Goal: Communication & Community: Answer question/provide support

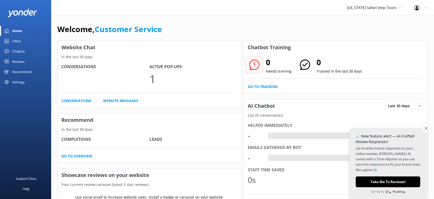
click at [426, 129] on icon "Close survey" at bounding box center [425, 127] width 3 height 3
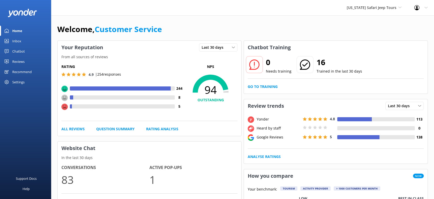
click at [15, 65] on div "Reviews" at bounding box center [18, 61] width 12 height 10
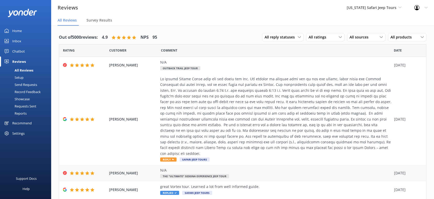
scroll to position [65, 0]
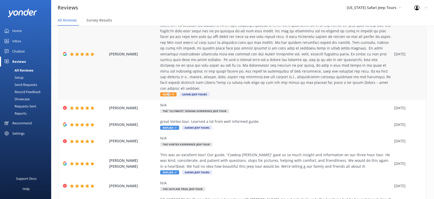
click at [168, 92] on span "Reply" at bounding box center [168, 94] width 16 height 4
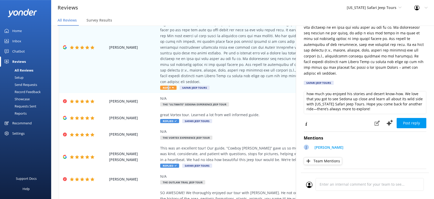
scroll to position [10, 0]
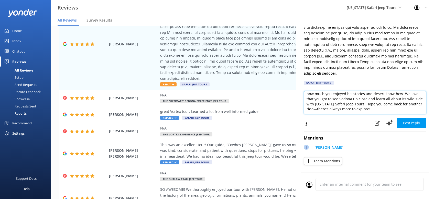
click at [348, 102] on textarea "Wow, thank you so much for sharing this awesome recap of your Outlaw Trail adve…" at bounding box center [365, 102] width 123 height 23
type textarea "Wow, thank you so much for sharing this awesome recap of your Outlaw Trail adve…"
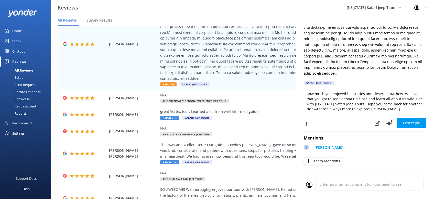
drag, startPoint x: 410, startPoint y: 115, endPoint x: 417, endPoint y: 119, distance: 8.1
click at [410, 118] on button "Post reply" at bounding box center [411, 123] width 30 height 10
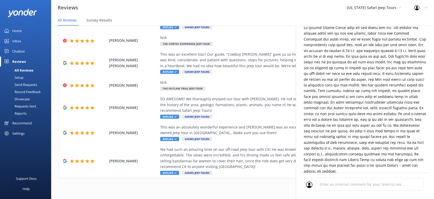
scroll to position [0, 0]
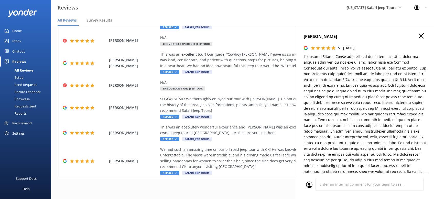
click at [423, 34] on use "button" at bounding box center [420, 35] width 5 height 5
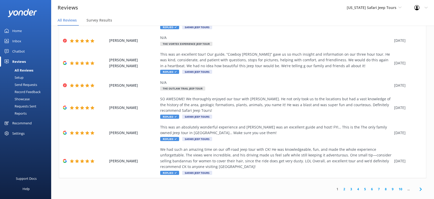
drag, startPoint x: 420, startPoint y: 182, endPoint x: 428, endPoint y: 174, distance: 11.4
click at [424, 183] on span at bounding box center [421, 189] width 12 height 12
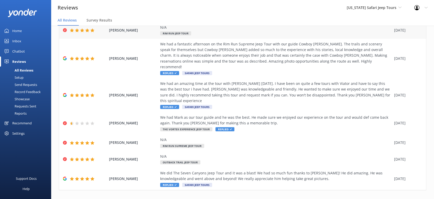
scroll to position [98, 0]
click at [420, 197] on icon at bounding box center [420, 200] width 6 height 6
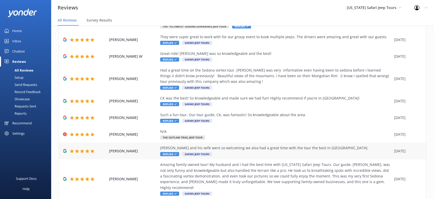
scroll to position [65, 0]
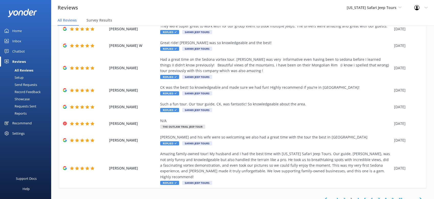
click at [422, 196] on icon at bounding box center [420, 199] width 6 height 6
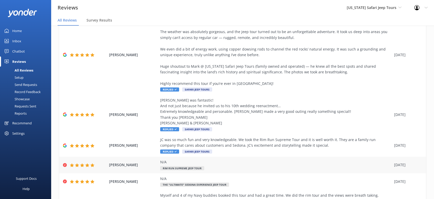
scroll to position [150, 0]
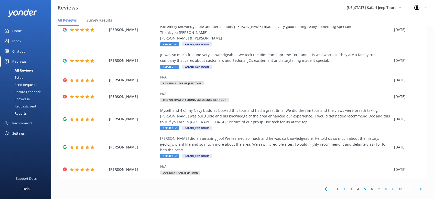
click at [422, 185] on icon at bounding box center [420, 188] width 6 height 6
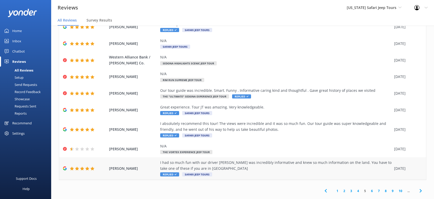
scroll to position [52, 0]
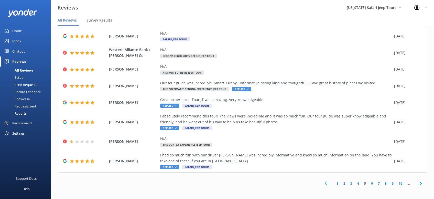
click at [421, 184] on icon at bounding box center [420, 183] width 6 height 6
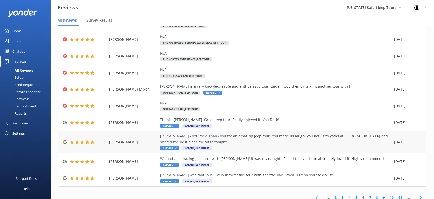
scroll to position [46, 0]
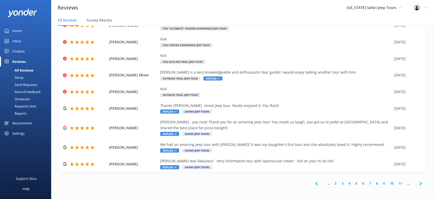
click at [421, 184] on icon at bounding box center [420, 183] width 6 height 6
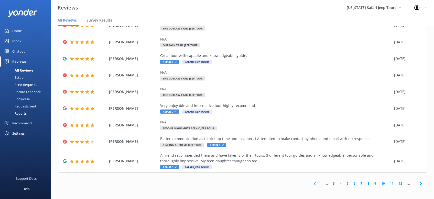
click at [419, 183] on icon at bounding box center [420, 183] width 6 height 6
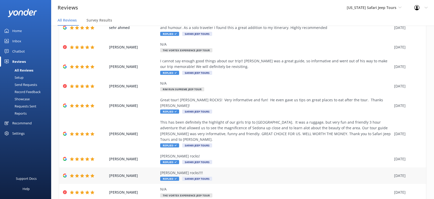
scroll to position [64, 0]
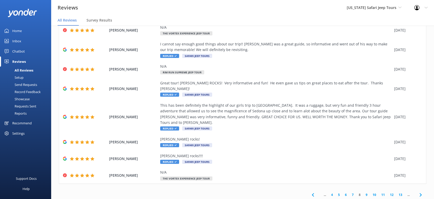
click at [423, 191] on icon at bounding box center [420, 194] width 6 height 6
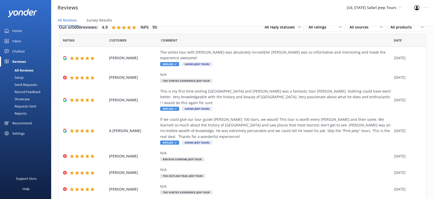
scroll to position [81, 0]
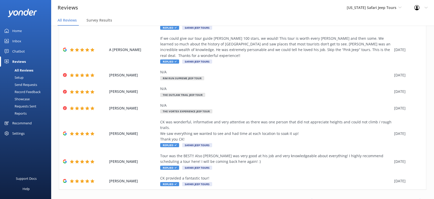
click at [420, 197] on icon at bounding box center [420, 200] width 6 height 6
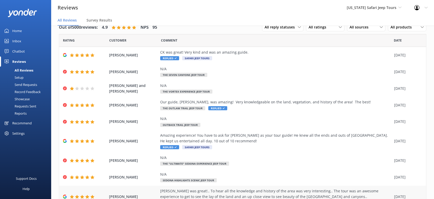
scroll to position [52, 0]
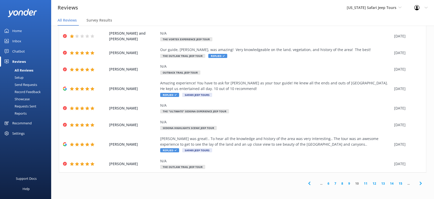
drag, startPoint x: 420, startPoint y: 183, endPoint x: 390, endPoint y: 163, distance: 35.9
click at [420, 182] on icon at bounding box center [420, 183] width 6 height 6
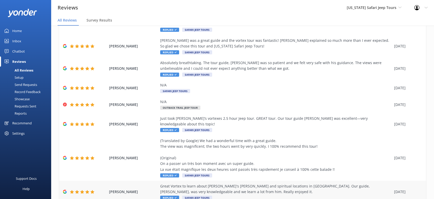
scroll to position [87, 0]
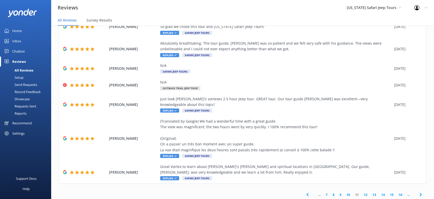
drag, startPoint x: 420, startPoint y: 183, endPoint x: 420, endPoint y: 178, distance: 5.4
click at [420, 191] on icon at bounding box center [420, 194] width 6 height 6
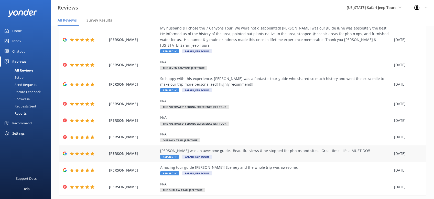
scroll to position [58, 0]
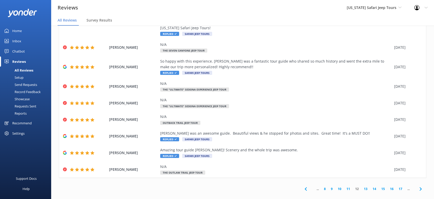
click at [421, 187] on use at bounding box center [420, 188] width 2 height 3
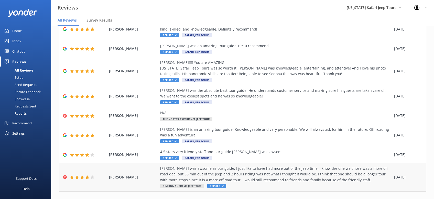
scroll to position [81, 0]
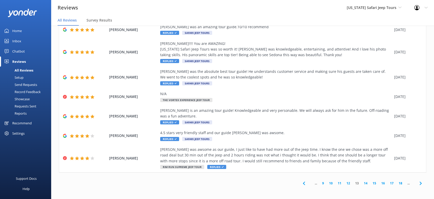
drag, startPoint x: 419, startPoint y: 183, endPoint x: 415, endPoint y: 178, distance: 6.9
click at [419, 183] on icon at bounding box center [420, 183] width 6 height 6
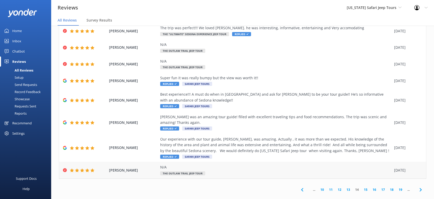
scroll to position [75, 0]
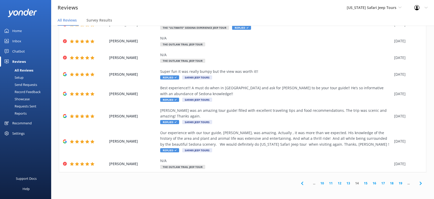
click at [420, 183] on icon at bounding box center [420, 183] width 6 height 6
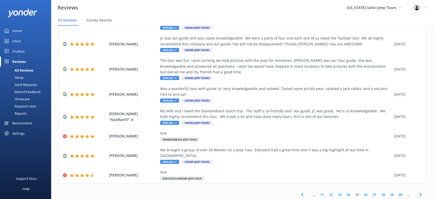
drag, startPoint x: 420, startPoint y: 182, endPoint x: 424, endPoint y: 179, distance: 5.1
click at [420, 191] on icon at bounding box center [420, 194] width 6 height 6
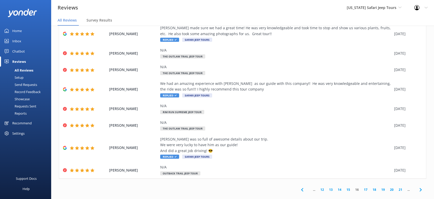
scroll to position [104, 0]
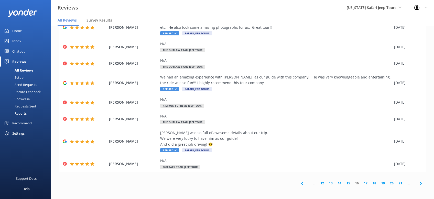
click at [422, 182] on icon at bounding box center [420, 183] width 6 height 6
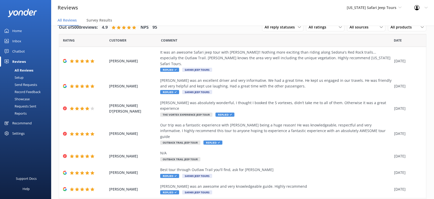
scroll to position [64, 0]
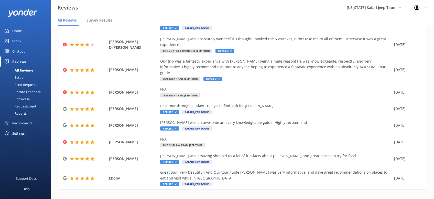
click at [420, 197] on icon at bounding box center [420, 200] width 6 height 6
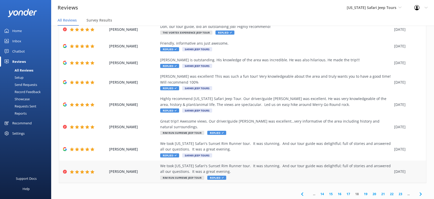
scroll to position [75, 0]
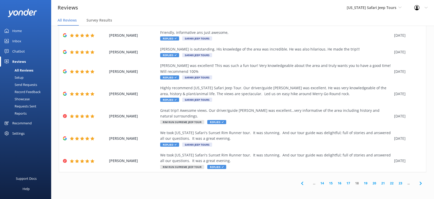
click at [421, 184] on icon at bounding box center [420, 183] width 6 height 6
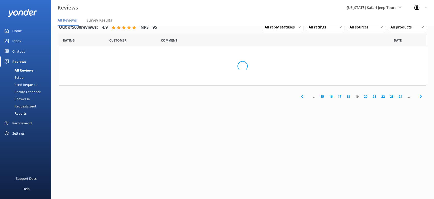
scroll to position [0, 0]
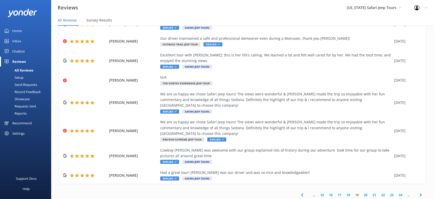
click at [423, 191] on icon at bounding box center [420, 194] width 6 height 6
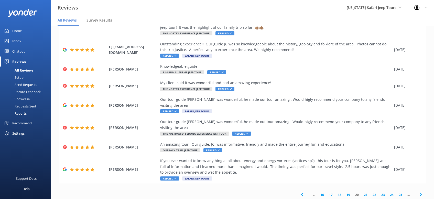
drag, startPoint x: 421, startPoint y: 183, endPoint x: 422, endPoint y: 173, distance: 9.6
click at [421, 191] on icon at bounding box center [420, 194] width 6 height 6
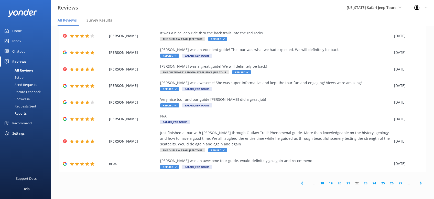
drag, startPoint x: 421, startPoint y: 184, endPoint x: 417, endPoint y: 176, distance: 8.6
click at [421, 183] on icon at bounding box center [420, 183] width 6 height 6
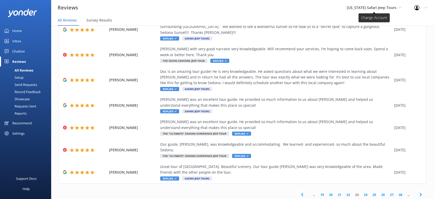
click at [372, 10] on span "[US_STATE] Safari Jeep Tours" at bounding box center [372, 7] width 50 height 5
click at [382, 24] on link "[GEOGRAPHIC_DATA]" at bounding box center [365, 21] width 51 height 12
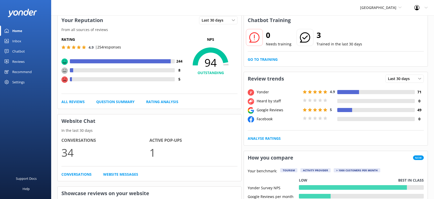
click at [22, 61] on div "Reviews" at bounding box center [18, 61] width 12 height 10
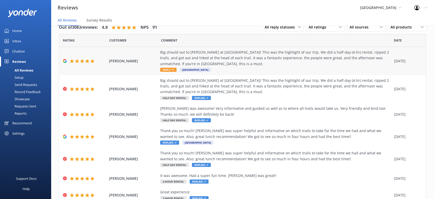
click at [171, 69] on span "Reply" at bounding box center [168, 70] width 16 height 4
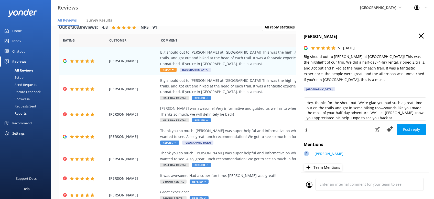
scroll to position [8, 0]
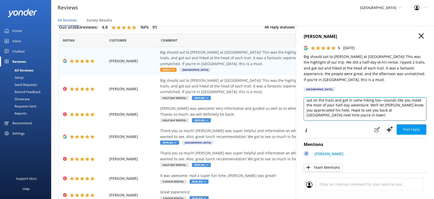
click at [392, 113] on textarea "Hey, thanks for the shout out! We’re glad you had such a great time out on the …" at bounding box center [365, 108] width 123 height 23
type textarea "Hey, thanks for the shout out! We’re glad you had such a great time out on the …"
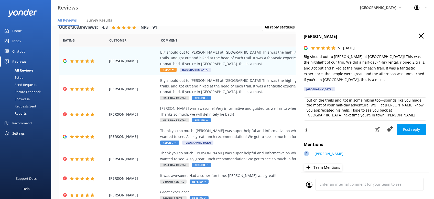
click at [410, 131] on button "Post reply" at bounding box center [411, 129] width 30 height 10
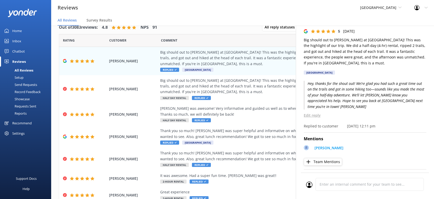
scroll to position [25, 0]
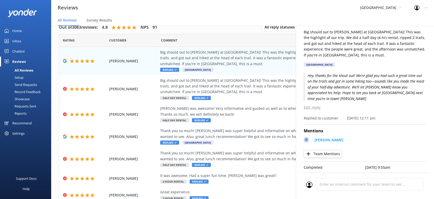
click at [340, 92] on p "Hey, thanks for the shout out! We’re glad you had such a great time out on the …" at bounding box center [365, 87] width 123 height 29
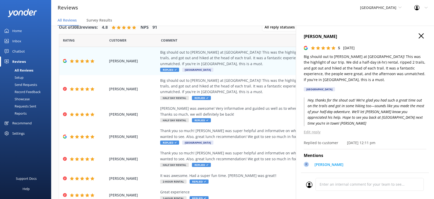
click at [416, 35] on div "Kevin Conway 5 Mon, 15th Sep 2025 Big should out to Ryan at Sedona Off-Road Cen…" at bounding box center [365, 125] width 138 height 199
click at [424, 36] on h4 "[PERSON_NAME]" at bounding box center [365, 36] width 123 height 7
click at [422, 36] on icon "button" at bounding box center [420, 35] width 5 height 5
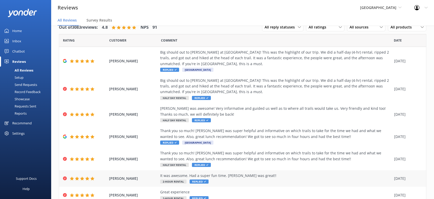
scroll to position [92, 0]
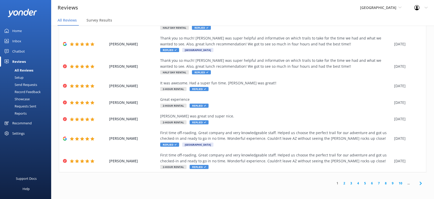
drag, startPoint x: 421, startPoint y: 183, endPoint x: 423, endPoint y: 180, distance: 4.0
click at [421, 183] on use at bounding box center [420, 182] width 2 height 3
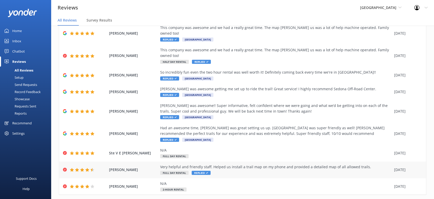
scroll to position [52, 0]
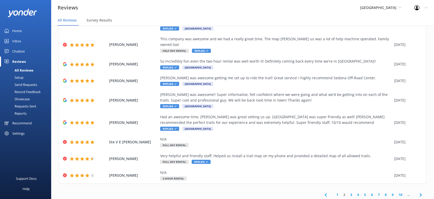
click at [421, 191] on icon at bounding box center [420, 194] width 6 height 6
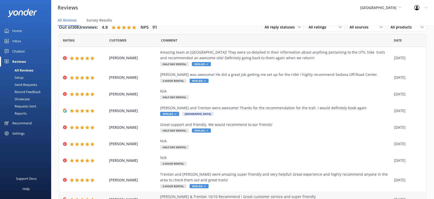
scroll to position [52, 0]
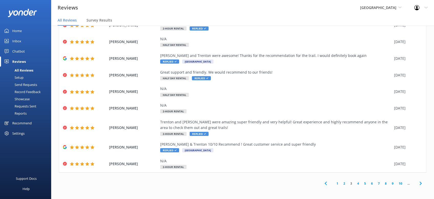
drag, startPoint x: 420, startPoint y: 181, endPoint x: 417, endPoint y: 175, distance: 6.2
click at [420, 180] on icon at bounding box center [420, 183] width 6 height 6
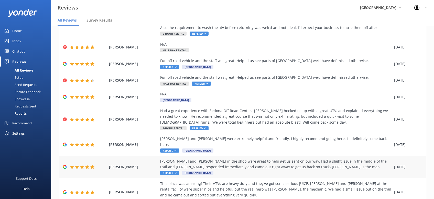
scroll to position [109, 0]
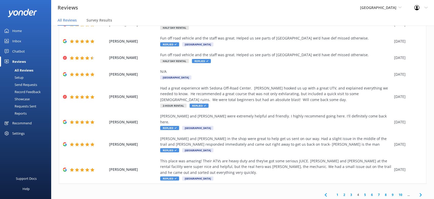
click at [421, 193] on use at bounding box center [420, 194] width 2 height 3
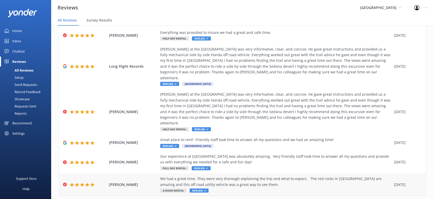
scroll to position [104, 0]
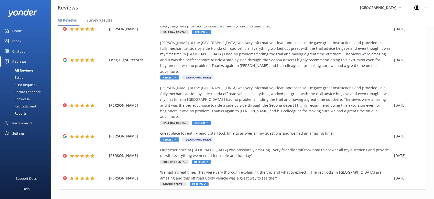
click at [420, 197] on icon at bounding box center [420, 200] width 6 height 6
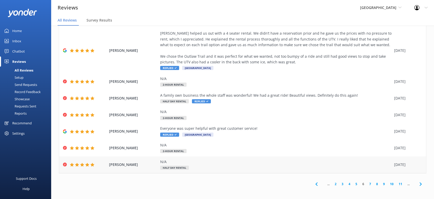
scroll to position [81, 0]
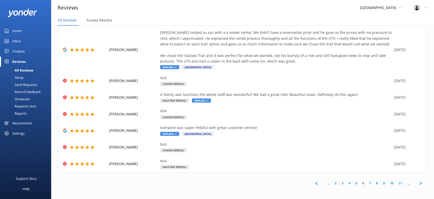
drag, startPoint x: 420, startPoint y: 181, endPoint x: 421, endPoint y: 178, distance: 3.9
click at [421, 180] on span at bounding box center [421, 183] width 12 height 12
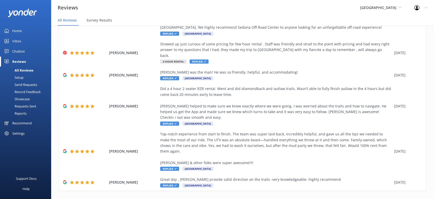
scroll to position [138, 0]
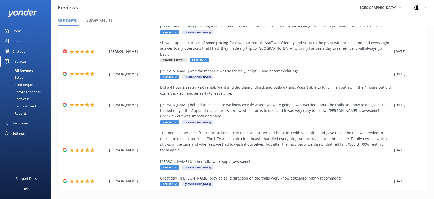
click at [421, 197] on icon at bounding box center [420, 200] width 6 height 6
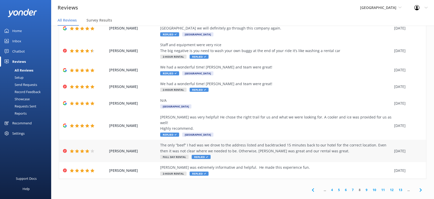
scroll to position [70, 0]
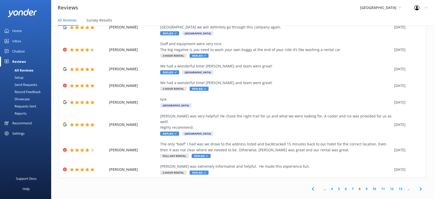
click at [421, 187] on use at bounding box center [420, 188] width 2 height 3
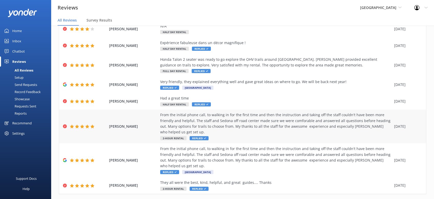
scroll to position [75, 0]
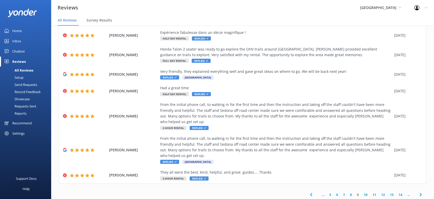
drag, startPoint x: 421, startPoint y: 183, endPoint x: 425, endPoint y: 168, distance: 16.2
click at [422, 191] on icon at bounding box center [420, 194] width 6 height 6
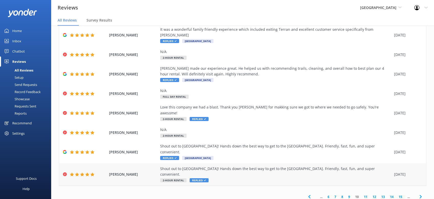
scroll to position [58, 0]
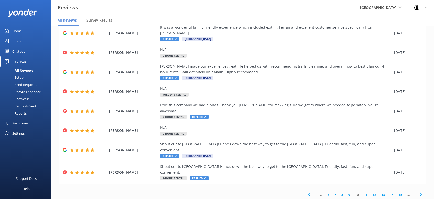
click at [419, 191] on icon at bounding box center [420, 194] width 6 height 6
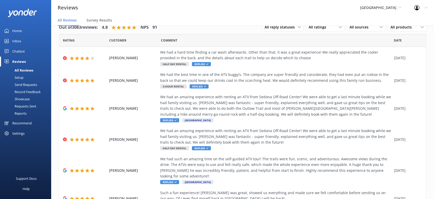
scroll to position [121, 0]
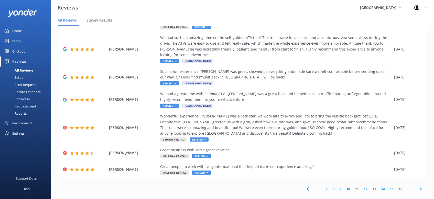
click at [421, 187] on use at bounding box center [420, 188] width 2 height 3
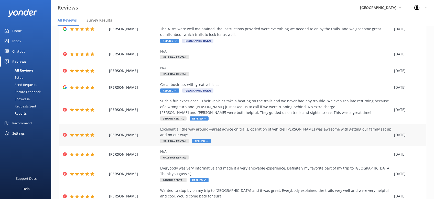
scroll to position [81, 0]
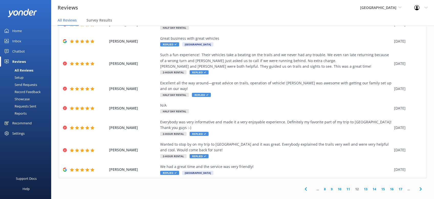
drag, startPoint x: 421, startPoint y: 183, endPoint x: 417, endPoint y: 170, distance: 13.3
click at [421, 185] on icon at bounding box center [420, 188] width 6 height 6
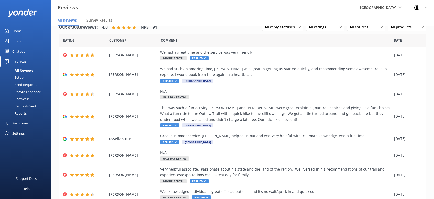
scroll to position [64, 0]
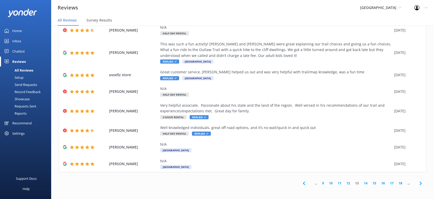
click at [419, 181] on icon at bounding box center [420, 183] width 6 height 6
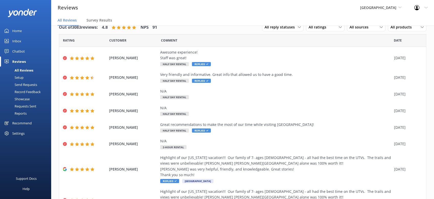
scroll to position [75, 0]
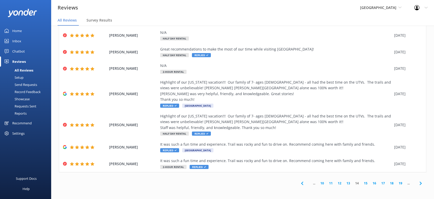
click at [421, 183] on use at bounding box center [420, 182] width 2 height 3
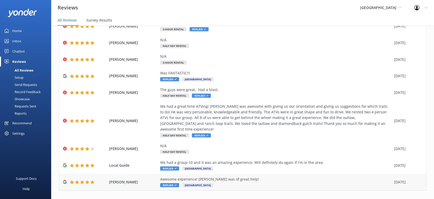
scroll to position [58, 0]
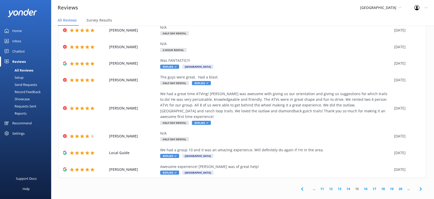
click at [422, 185] on icon at bounding box center [420, 188] width 6 height 6
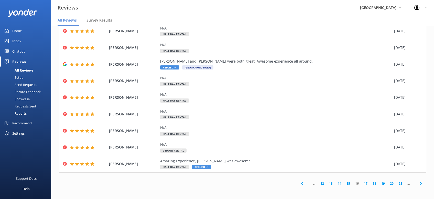
click at [419, 180] on icon at bounding box center [420, 183] width 6 height 6
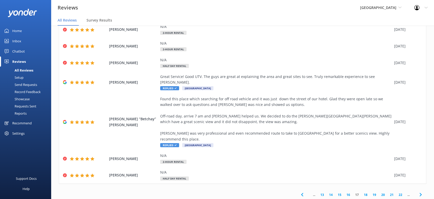
drag, startPoint x: 419, startPoint y: 182, endPoint x: 422, endPoint y: 178, distance: 5.0
click at [420, 191] on icon at bounding box center [420, 194] width 6 height 6
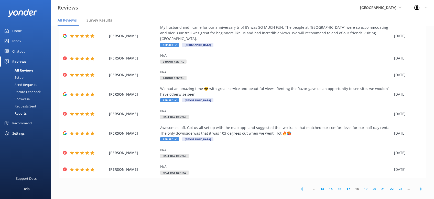
click at [421, 187] on use at bounding box center [420, 188] width 2 height 3
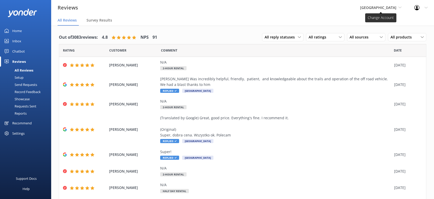
click at [399, 6] on span "[GEOGRAPHIC_DATA]" at bounding box center [380, 8] width 41 height 6
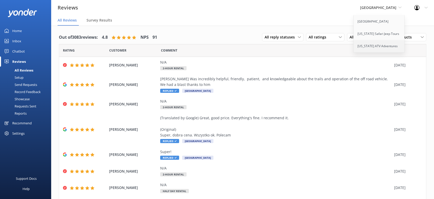
click at [387, 42] on link "[US_STATE] ATV Adventures" at bounding box center [379, 46] width 51 height 12
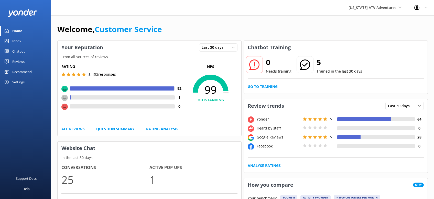
drag, startPoint x: 24, startPoint y: 61, endPoint x: 28, endPoint y: 60, distance: 3.9
click at [25, 61] on div "Reviews" at bounding box center [18, 61] width 12 height 10
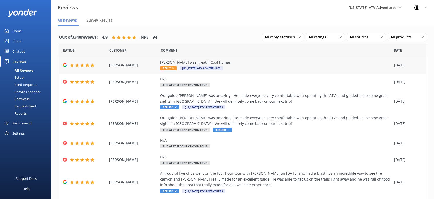
drag, startPoint x: 167, startPoint y: 69, endPoint x: 171, endPoint y: 68, distance: 3.9
click at [167, 69] on span "Reply" at bounding box center [168, 68] width 16 height 4
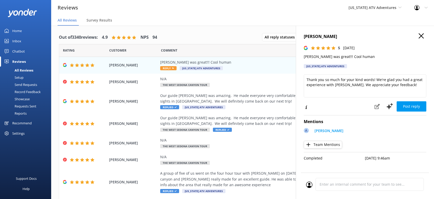
drag, startPoint x: 353, startPoint y: 106, endPoint x: 349, endPoint y: 105, distance: 4.4
click at [349, 105] on div "[PERSON_NAME] 5 [DATE] [PERSON_NAME] was great!!! Cool human [US_STATE] ATV Adv…" at bounding box center [365, 125] width 138 height 199
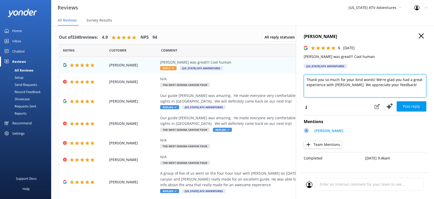
click at [402, 86] on textarea "Thank you so much for your kind words! We're glad you had a great experience wi…" at bounding box center [365, 85] width 123 height 23
type textarea "Thank you so much for your kind words! We're glad you had a great experience wi…"
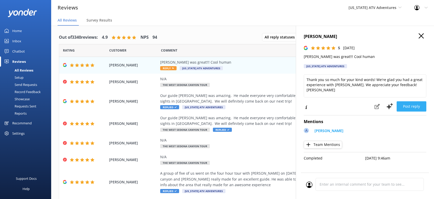
click at [411, 107] on button "Post reply" at bounding box center [411, 106] width 30 height 10
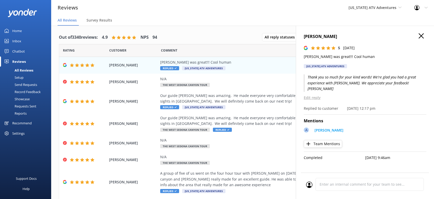
drag, startPoint x: 423, startPoint y: 34, endPoint x: 426, endPoint y: 39, distance: 5.7
click at [424, 35] on div "[PERSON_NAME] 5 [DATE] [PERSON_NAME] was great!!! Cool human [US_STATE] ATV Adv…" at bounding box center [365, 125] width 138 height 199
click at [420, 36] on icon "button" at bounding box center [420, 35] width 5 height 5
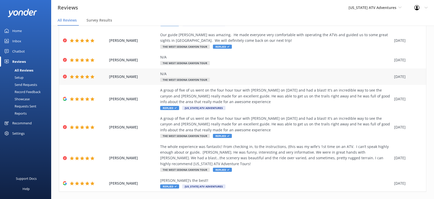
scroll to position [92, 0]
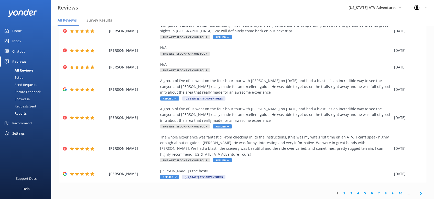
click at [421, 192] on icon at bounding box center [420, 193] width 6 height 6
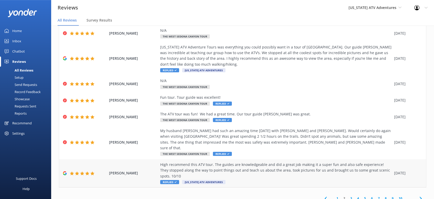
scroll to position [10, 0]
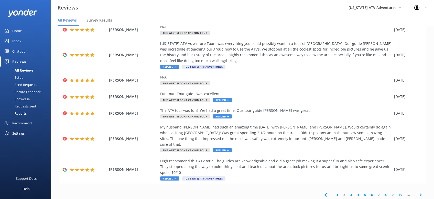
drag, startPoint x: 420, startPoint y: 183, endPoint x: 418, endPoint y: 174, distance: 9.1
click at [420, 191] on icon at bounding box center [420, 194] width 6 height 6
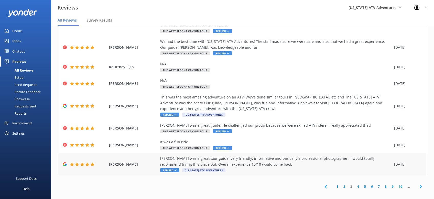
scroll to position [109, 0]
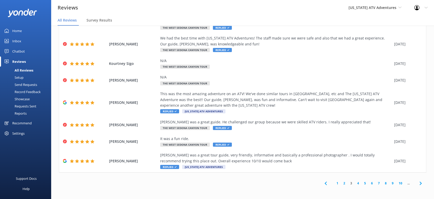
drag, startPoint x: 415, startPoint y: 184, endPoint x: 425, endPoint y: 184, distance: 9.7
click at [419, 184] on span at bounding box center [421, 183] width 12 height 12
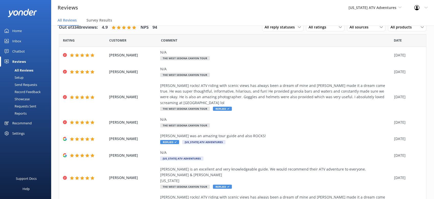
scroll to position [92, 0]
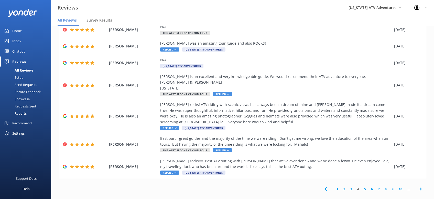
drag, startPoint x: 420, startPoint y: 183, endPoint x: 417, endPoint y: 175, distance: 8.4
click at [419, 185] on icon at bounding box center [420, 188] width 6 height 6
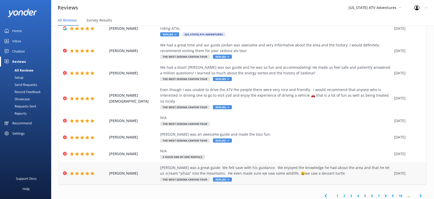
scroll to position [75, 0]
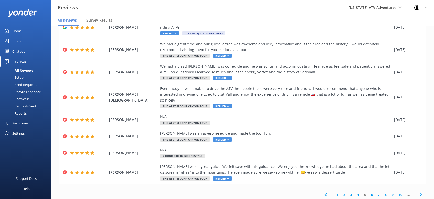
click at [420, 191] on icon at bounding box center [420, 194] width 6 height 6
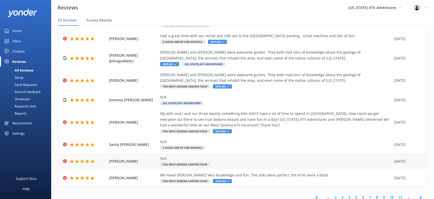
scroll to position [64, 0]
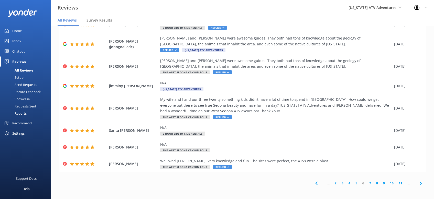
click at [420, 183] on icon at bounding box center [420, 183] width 6 height 6
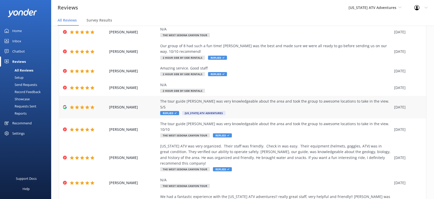
scroll to position [81, 0]
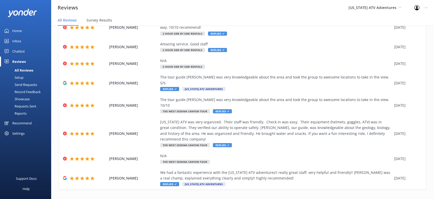
drag, startPoint x: 420, startPoint y: 183, endPoint x: 420, endPoint y: 179, distance: 3.9
click at [420, 197] on icon at bounding box center [420, 200] width 6 height 6
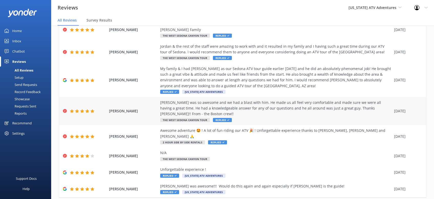
scroll to position [81, 0]
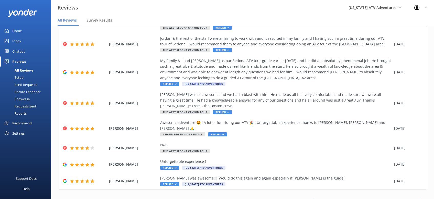
click at [421, 197] on icon at bounding box center [420, 200] width 6 height 6
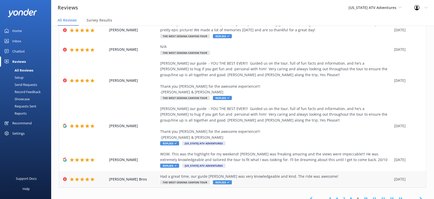
scroll to position [133, 0]
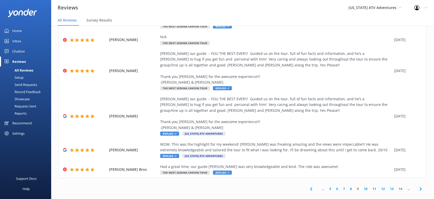
click at [421, 185] on icon at bounding box center [420, 188] width 6 height 6
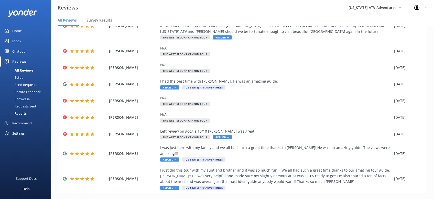
scroll to position [70, 0]
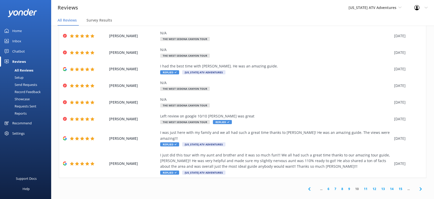
click at [420, 185] on icon at bounding box center [420, 188] width 6 height 6
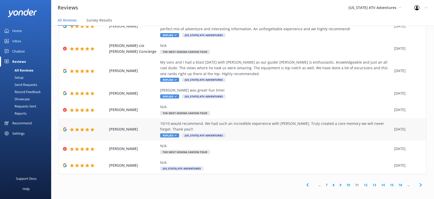
scroll to position [70, 0]
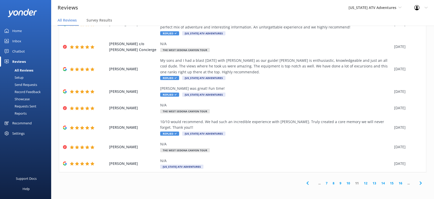
click at [420, 182] on icon at bounding box center [420, 183] width 6 height 6
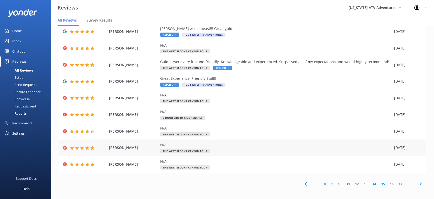
scroll to position [41, 0]
click at [422, 183] on icon at bounding box center [420, 183] width 6 height 6
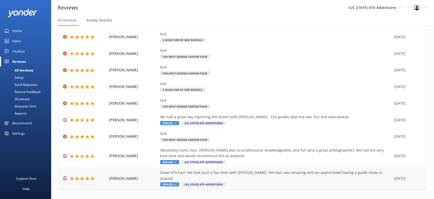
scroll to position [58, 0]
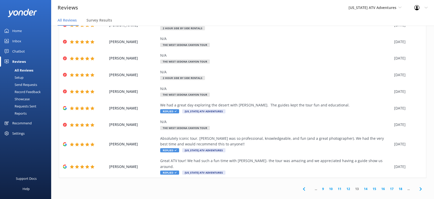
click at [421, 187] on use at bounding box center [420, 188] width 2 height 3
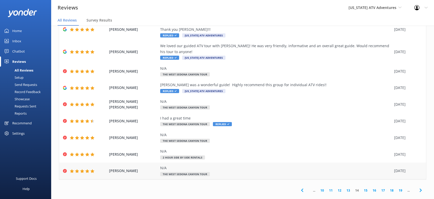
scroll to position [52, 0]
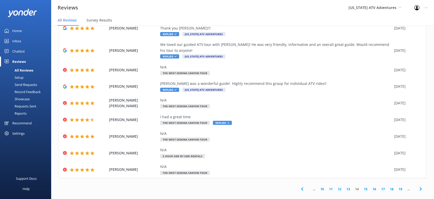
drag, startPoint x: 421, startPoint y: 184, endPoint x: 420, endPoint y: 181, distance: 2.9
click at [421, 185] on icon at bounding box center [420, 188] width 6 height 6
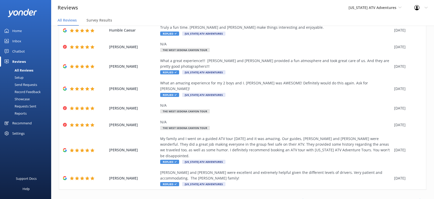
click at [423, 197] on icon at bounding box center [420, 200] width 6 height 6
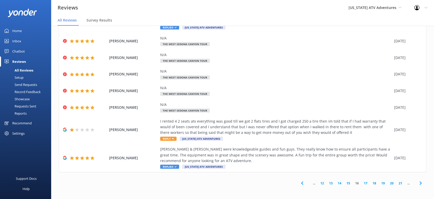
click at [418, 183] on icon at bounding box center [420, 183] width 6 height 6
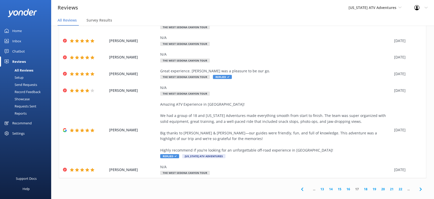
click at [423, 186] on icon at bounding box center [420, 189] width 6 height 6
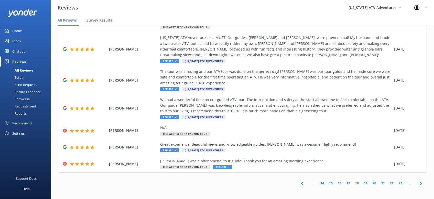
click at [421, 182] on use at bounding box center [420, 182] width 2 height 3
